Goal: Information Seeking & Learning: Check status

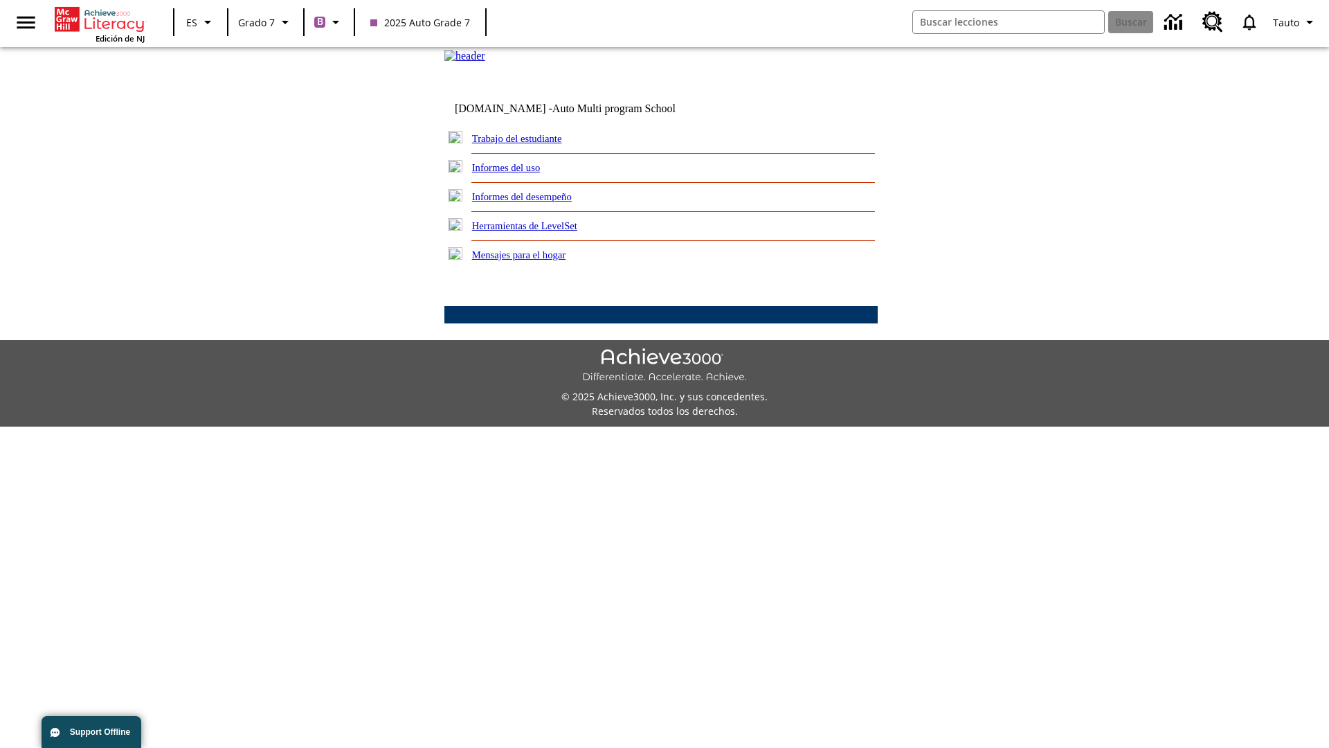
click at [540, 202] on link "Informes del desempeño" at bounding box center [522, 196] width 100 height 11
click at [0, 0] on link "¿Cómo se están desempeñando mis estudiantes en su habilidad lectora?" at bounding box center [0, 0] width 0 height 0
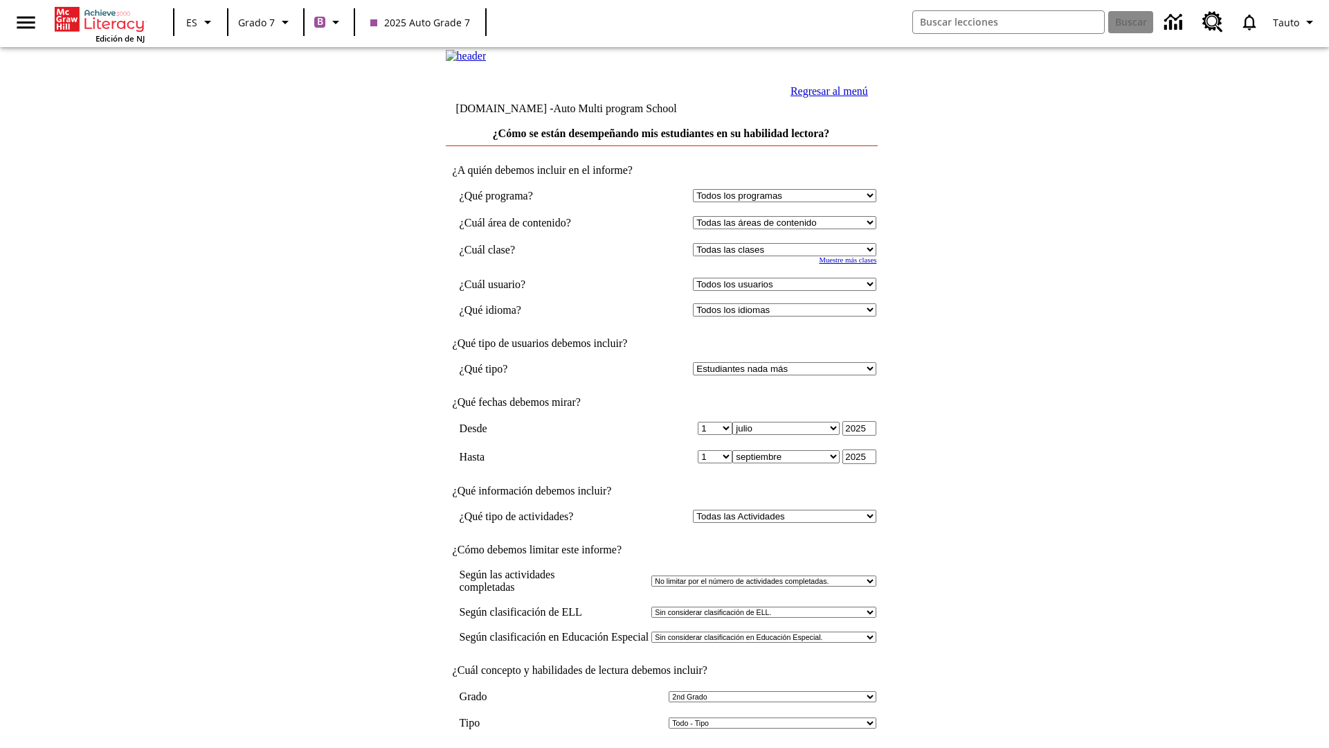
select select "2"
